Goal: Task Accomplishment & Management: Manage account settings

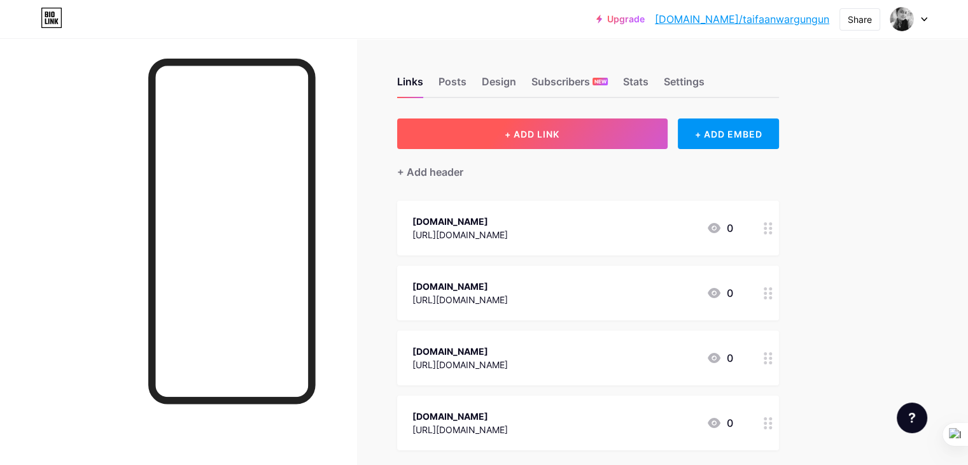
click at [621, 138] on button "+ ADD LINK" at bounding box center [532, 133] width 271 height 31
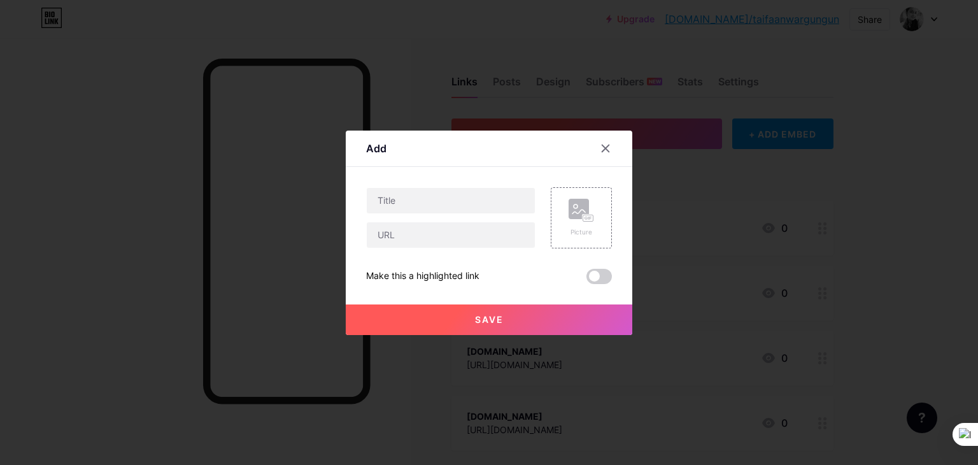
click at [601, 143] on icon at bounding box center [605, 148] width 10 height 10
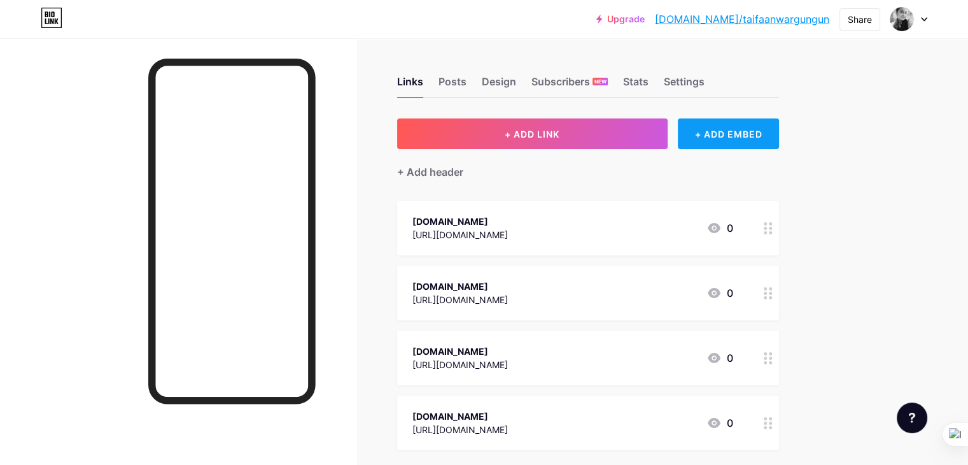
click at [753, 138] on div "+ ADD EMBED" at bounding box center [728, 133] width 101 height 31
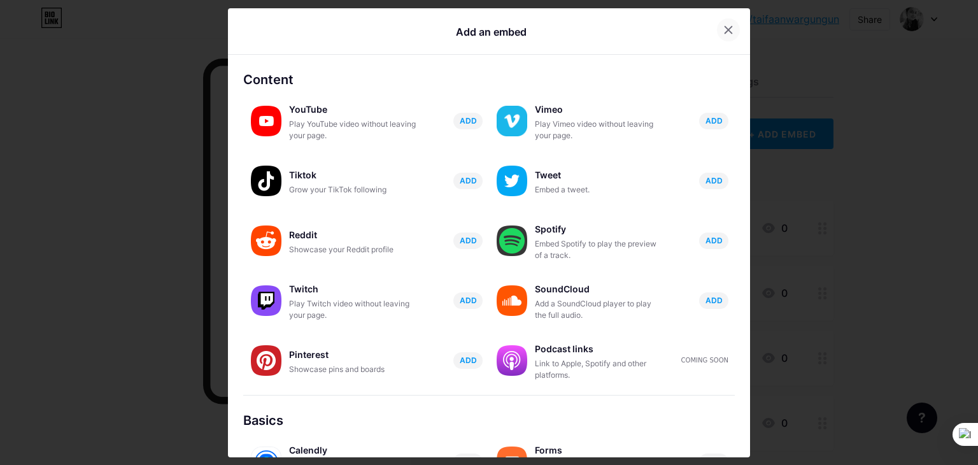
click at [723, 31] on icon at bounding box center [728, 30] width 10 height 10
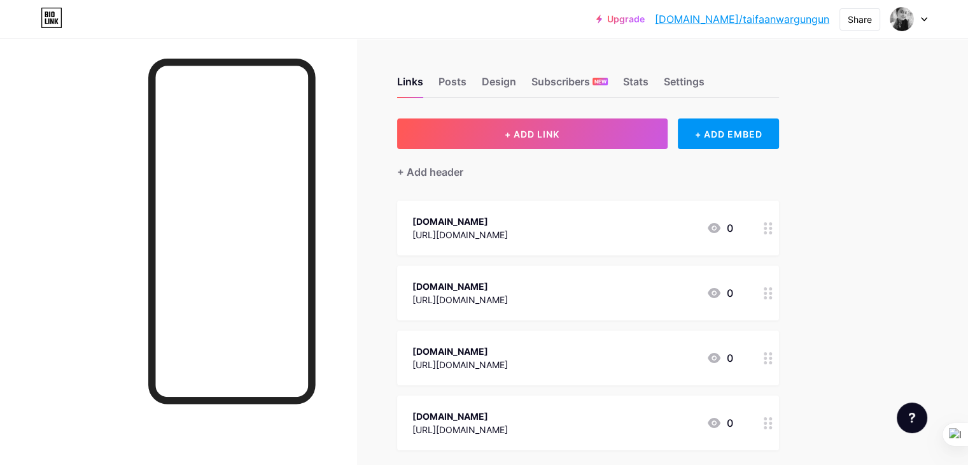
click at [929, 15] on div "Upgrade [DOMAIN_NAME]/taifaa... [DOMAIN_NAME]/taifaanwargungun Share Switch acc…" at bounding box center [484, 19] width 968 height 23
click at [922, 18] on icon at bounding box center [924, 19] width 6 height 4
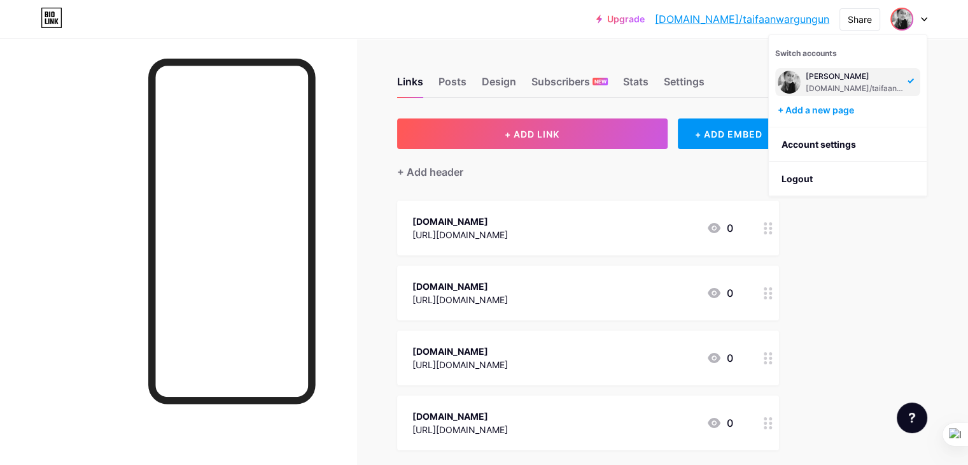
click at [833, 219] on div "Links Posts Design Subscribers NEW Stats Settings + ADD LINK + ADD EMBED + Add …" at bounding box center [416, 318] width 833 height 560
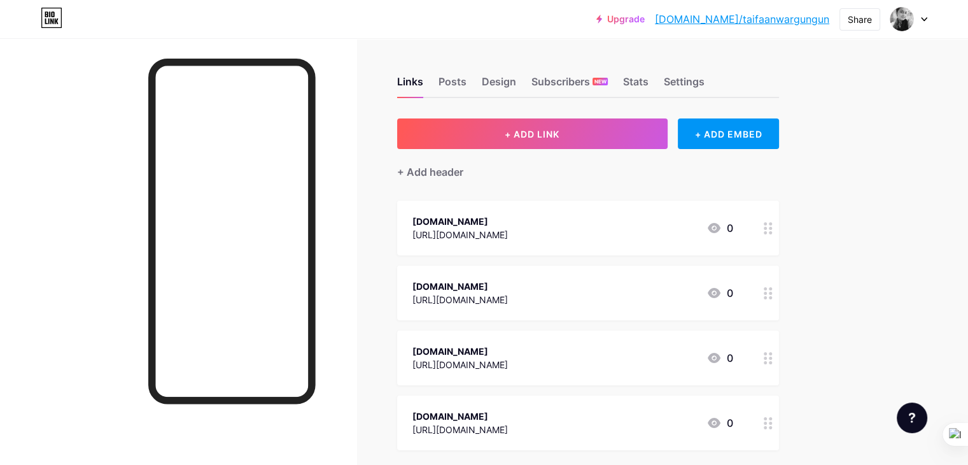
click at [596, 36] on div "Upgrade [DOMAIN_NAME]/taifaa... [DOMAIN_NAME]/taifaanwargungun Share Switch acc…" at bounding box center [484, 19] width 968 height 38
click at [467, 80] on div "Posts" at bounding box center [453, 85] width 28 height 23
click at [516, 82] on div "Design" at bounding box center [499, 85] width 34 height 23
click at [608, 81] on div "Subscribers NEW" at bounding box center [570, 85] width 76 height 23
click at [649, 83] on div "Stats" at bounding box center [635, 85] width 25 height 23
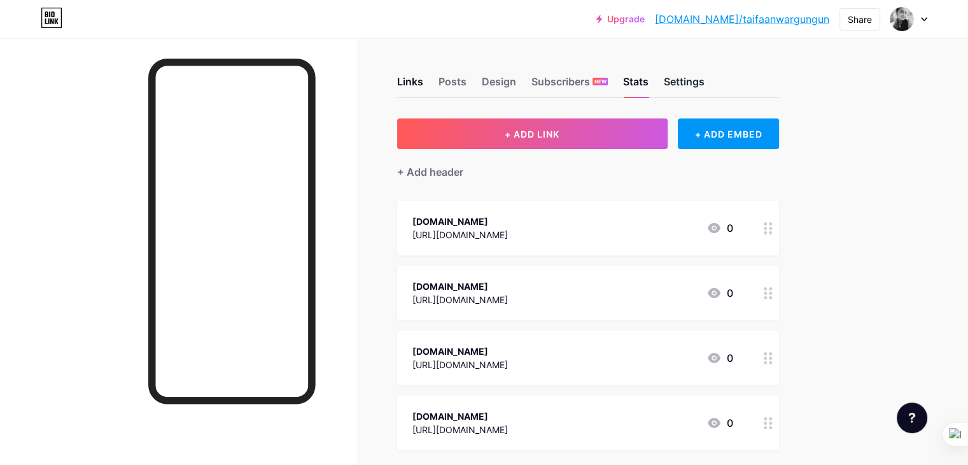
click at [705, 85] on div "Settings" at bounding box center [684, 85] width 41 height 23
click at [779, 136] on div "+ ADD EMBED" at bounding box center [728, 133] width 101 height 31
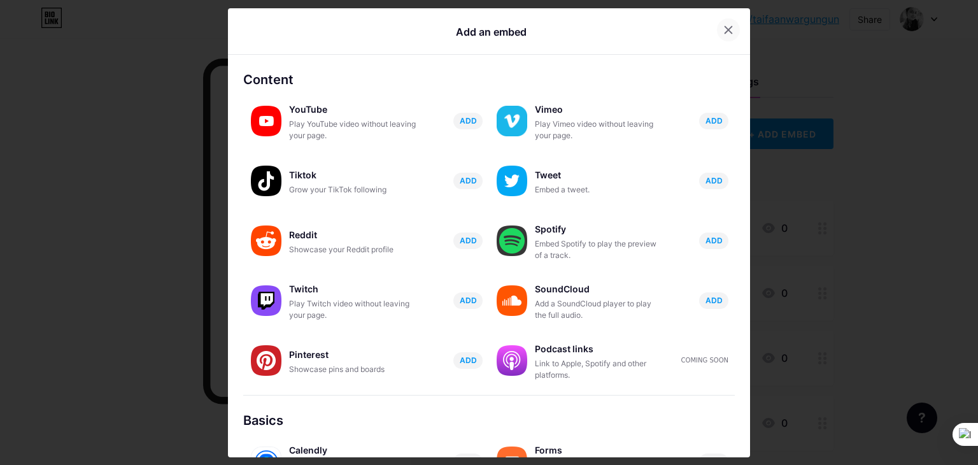
click at [723, 32] on icon at bounding box center [728, 30] width 10 height 10
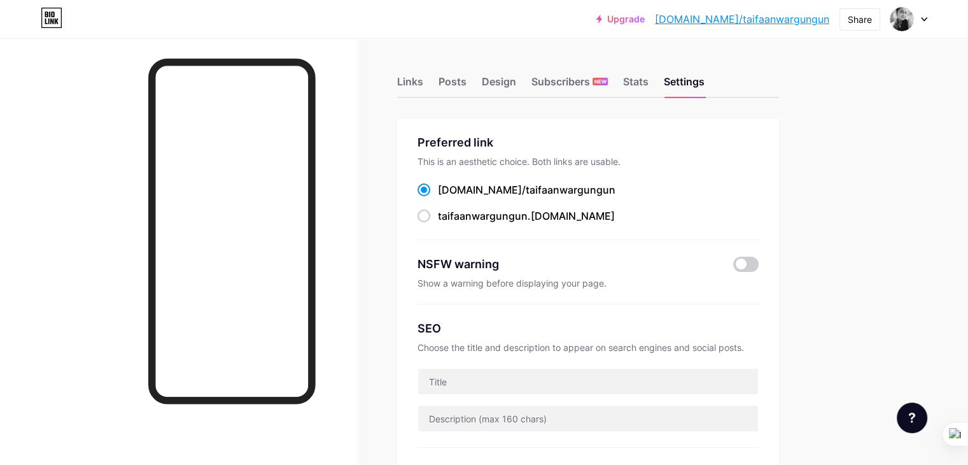
click at [150, 232] on div at bounding box center [178, 270] width 356 height 465
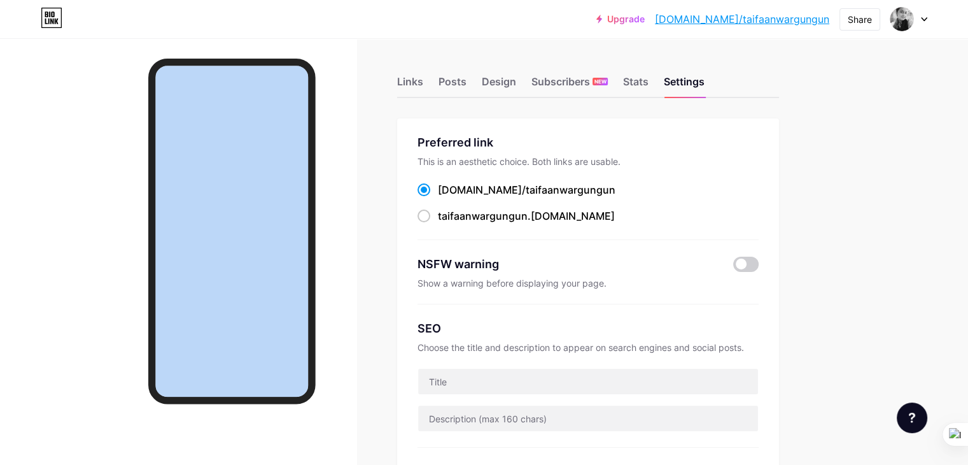
click at [150, 232] on div at bounding box center [178, 270] width 356 height 465
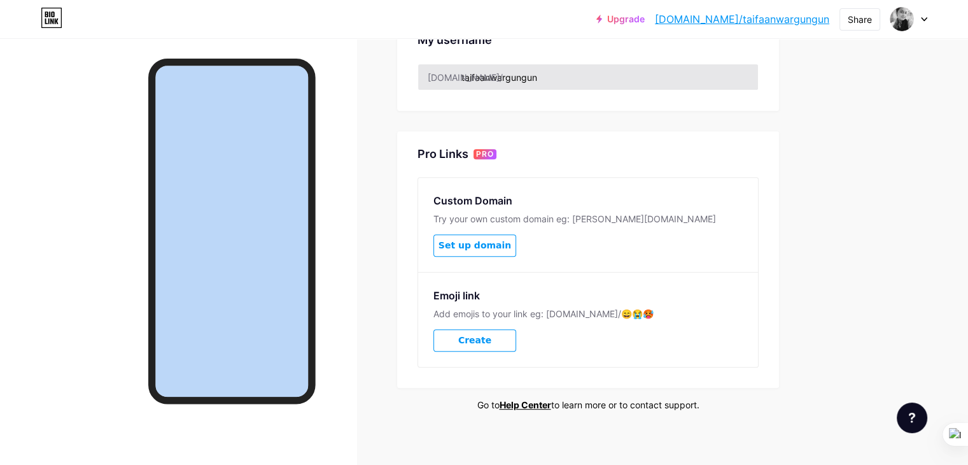
scroll to position [530, 0]
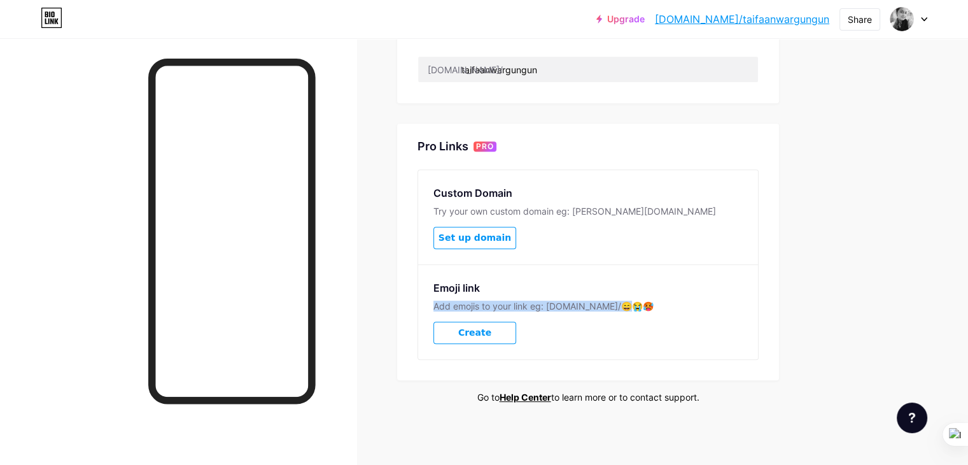
drag, startPoint x: 486, startPoint y: 302, endPoint x: 661, endPoint y: 304, distance: 175.1
click at [661, 304] on div "Emoji link Add emojis to your link eg: [DOMAIN_NAME]/😄😭🥵 Create" at bounding box center [588, 311] width 340 height 95
click at [625, 320] on button at bounding box center [633, 324] width 17 height 17
click at [616, 340] on div "Emoji link Add emojis to your link eg: [DOMAIN_NAME]/😄😭🥵 Create" at bounding box center [588, 311] width 340 height 95
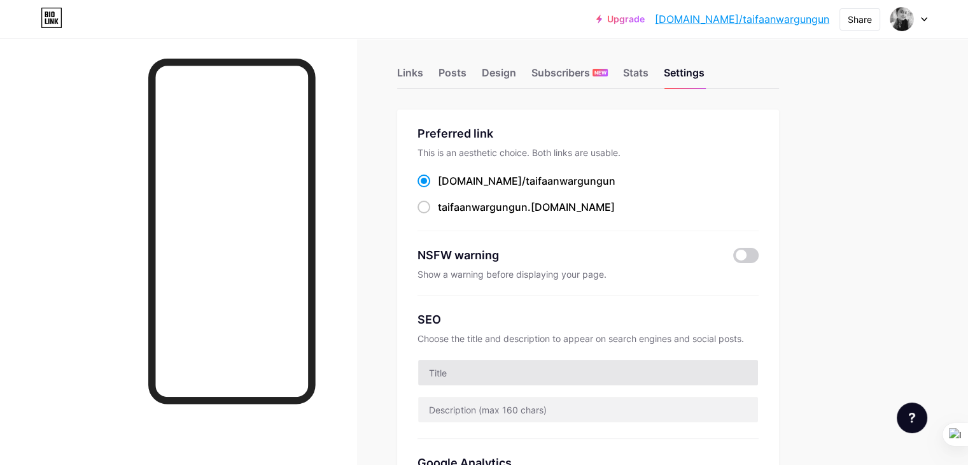
scroll to position [0, 0]
